Goal: Check status: Verify the current state of an ongoing process or item

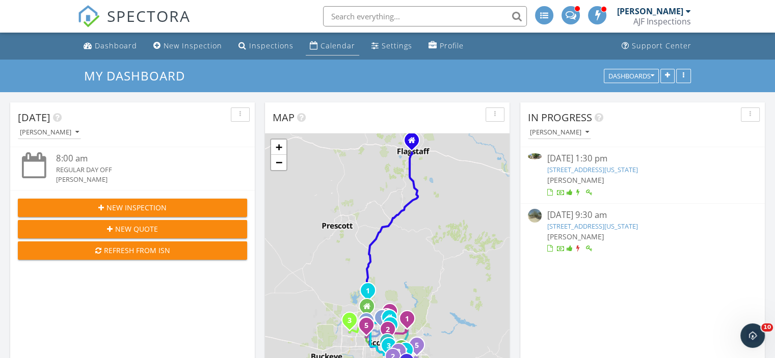
click at [336, 39] on link "Calendar" at bounding box center [333, 46] width 54 height 19
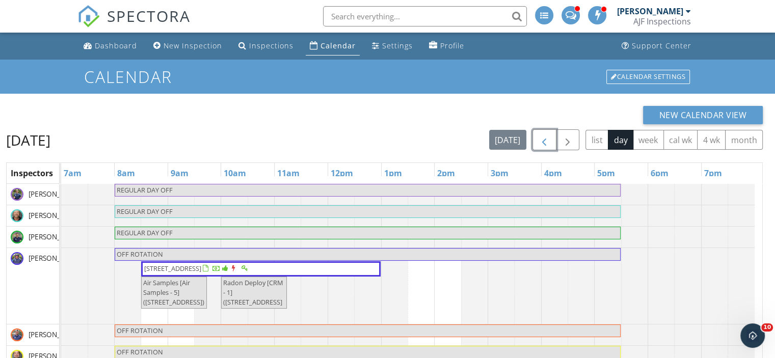
click at [546, 140] on span "button" at bounding box center [544, 140] width 12 height 12
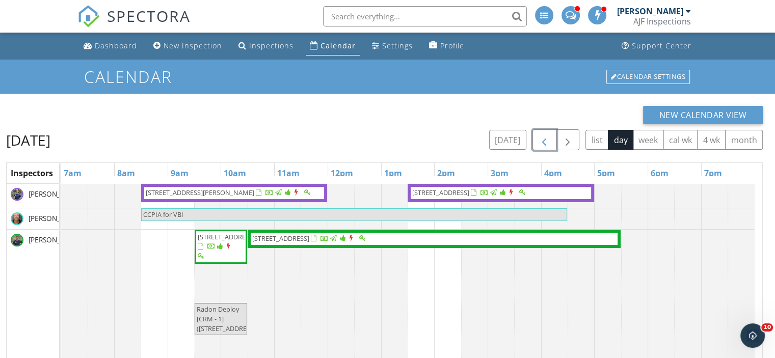
click at [546, 140] on span "button" at bounding box center [544, 140] width 12 height 12
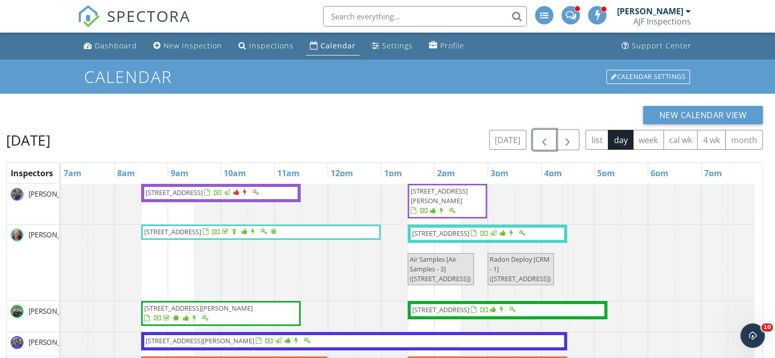
click at [469, 311] on span "4102 E Spur Dr , Cave Creek 85331" at bounding box center [440, 309] width 57 height 9
